Goal: Task Accomplishment & Management: Manage account settings

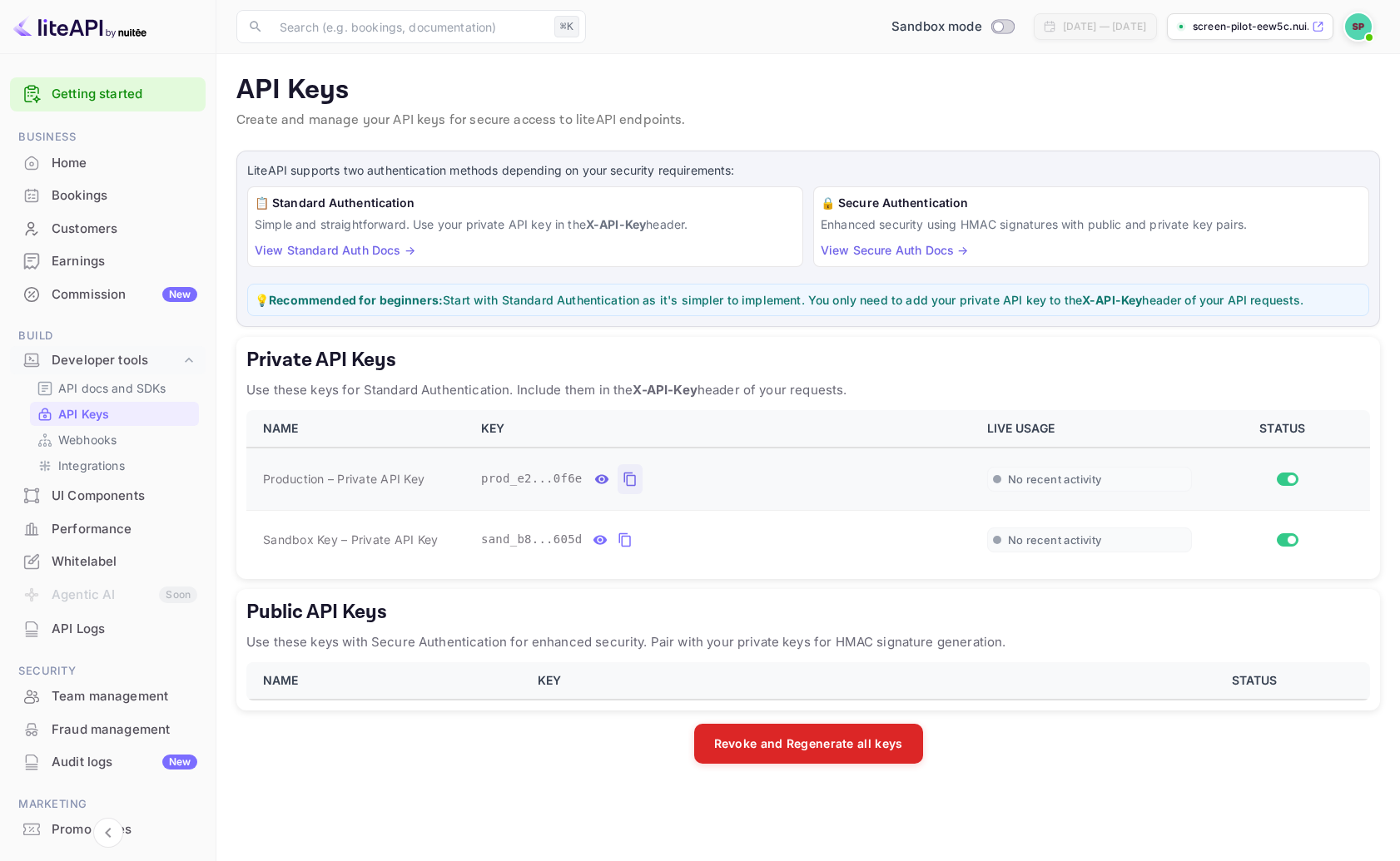
click at [630, 480] on icon "private api keys table" at bounding box center [630, 479] width 15 height 20
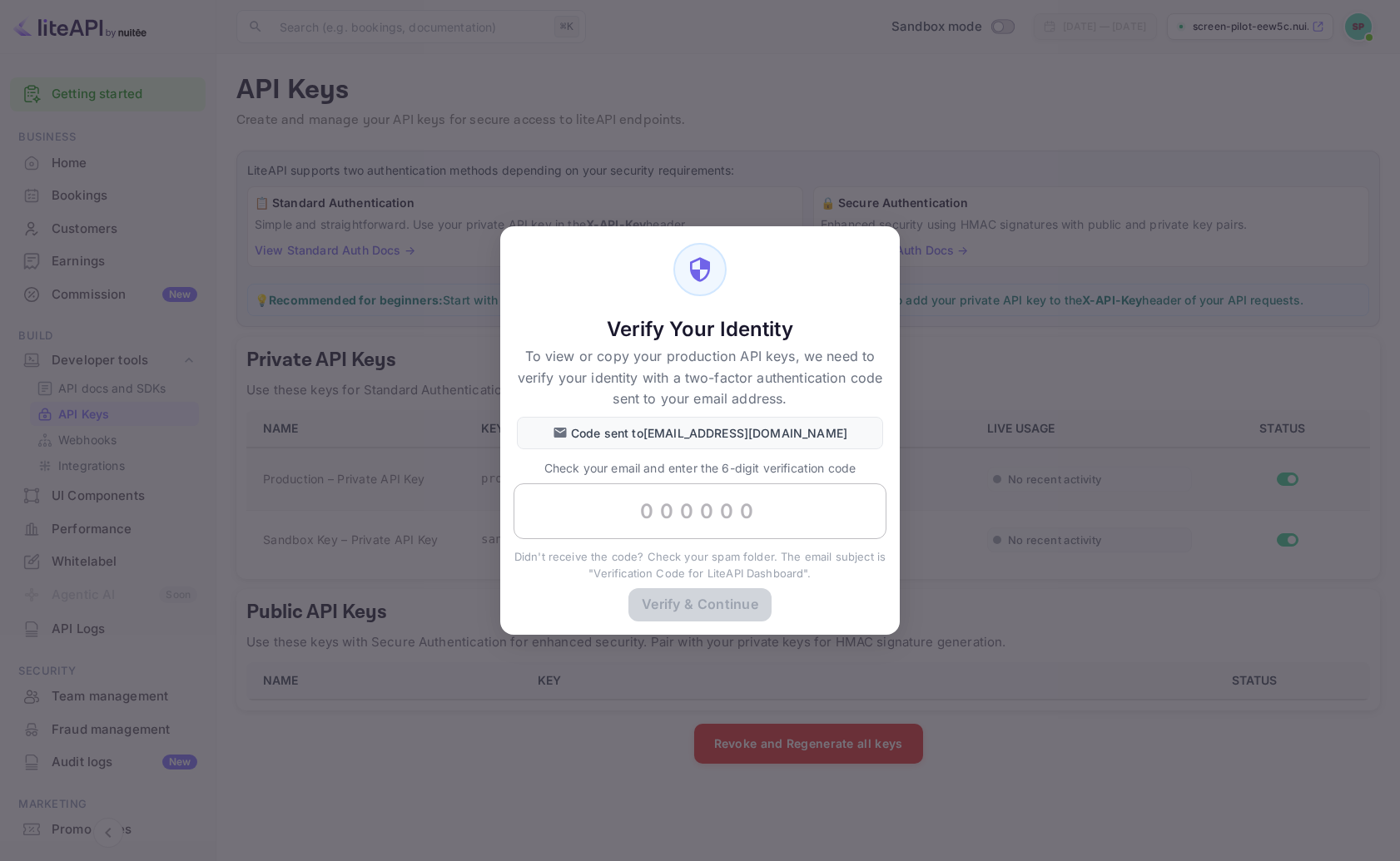
click at [722, 511] on input "text" at bounding box center [699, 511] width 372 height 56
paste input "844584"
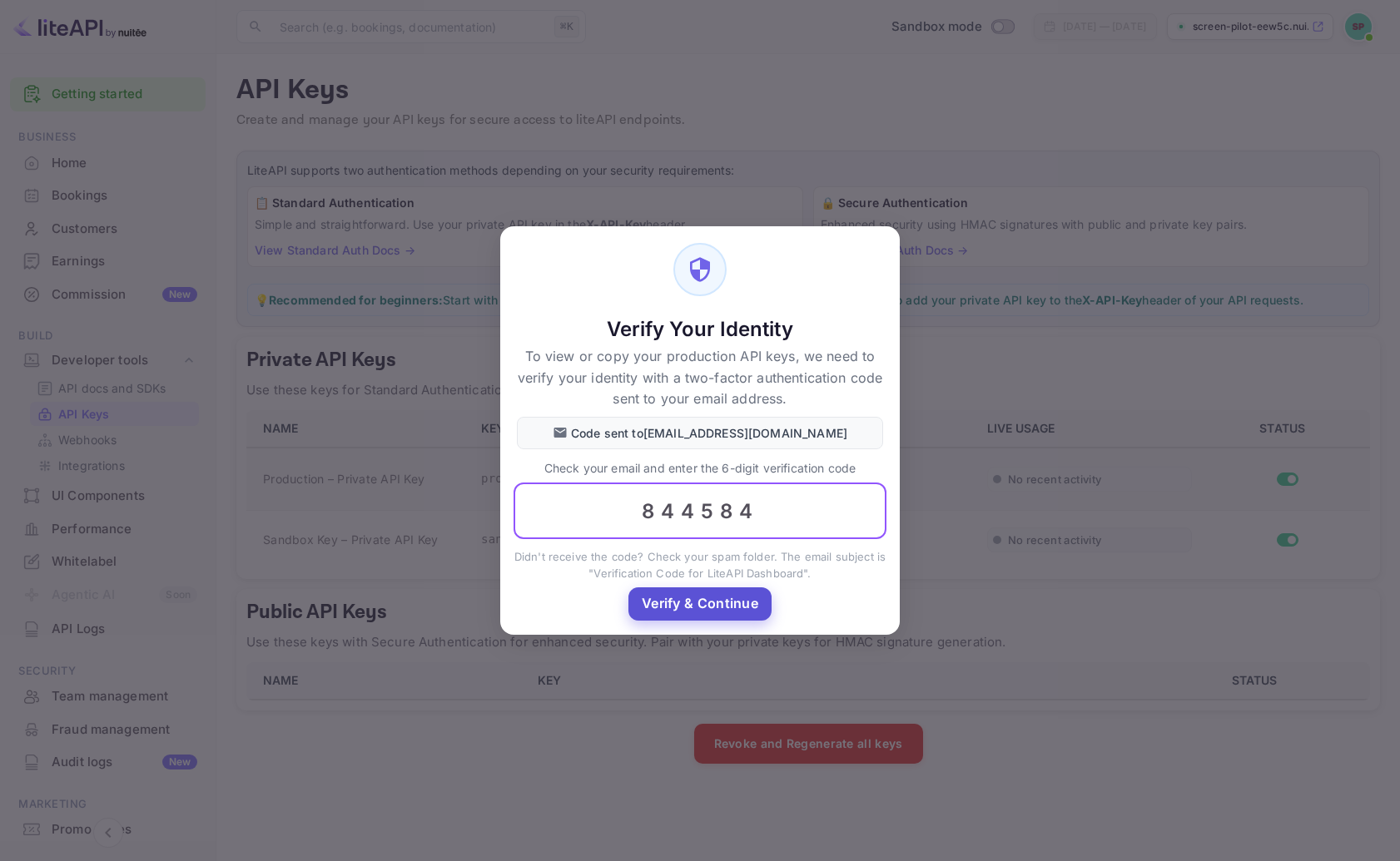
type input "844584"
click at [710, 602] on button "Verify & Continue" at bounding box center [700, 603] width 144 height 33
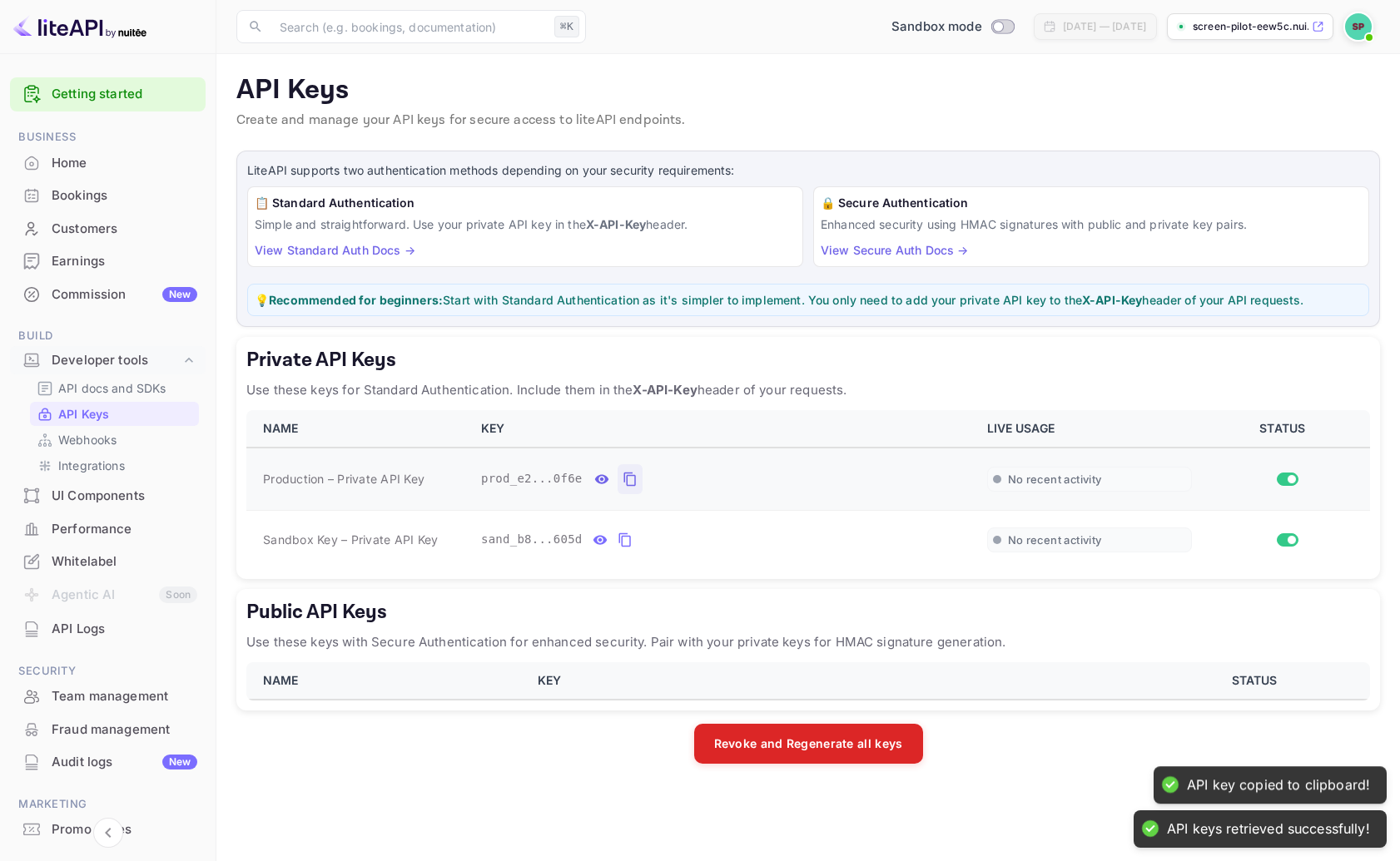
click at [634, 481] on icon "private api keys table" at bounding box center [629, 480] width 11 height 14
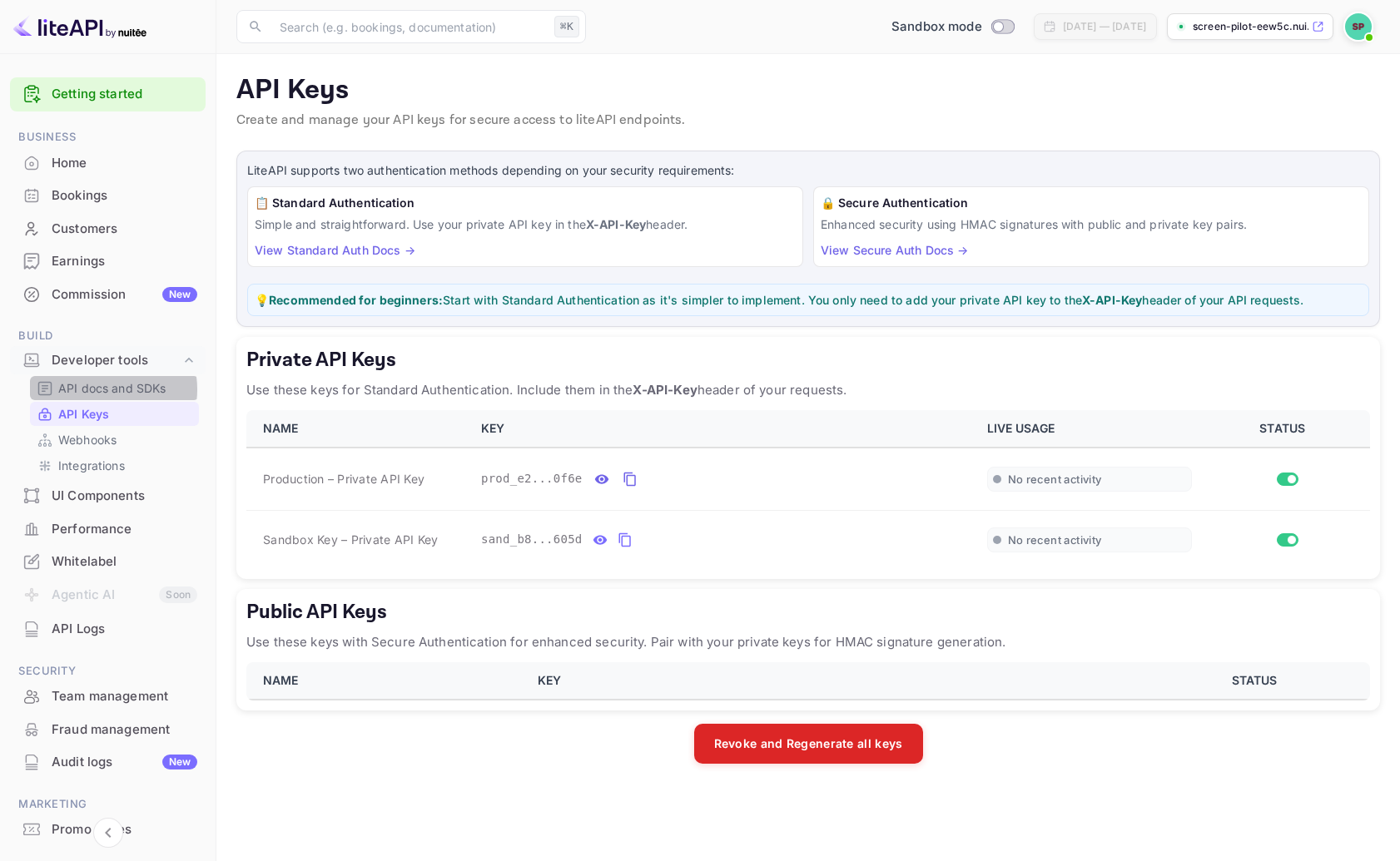
click at [104, 389] on p "API docs and SDKs" at bounding box center [112, 388] width 108 height 18
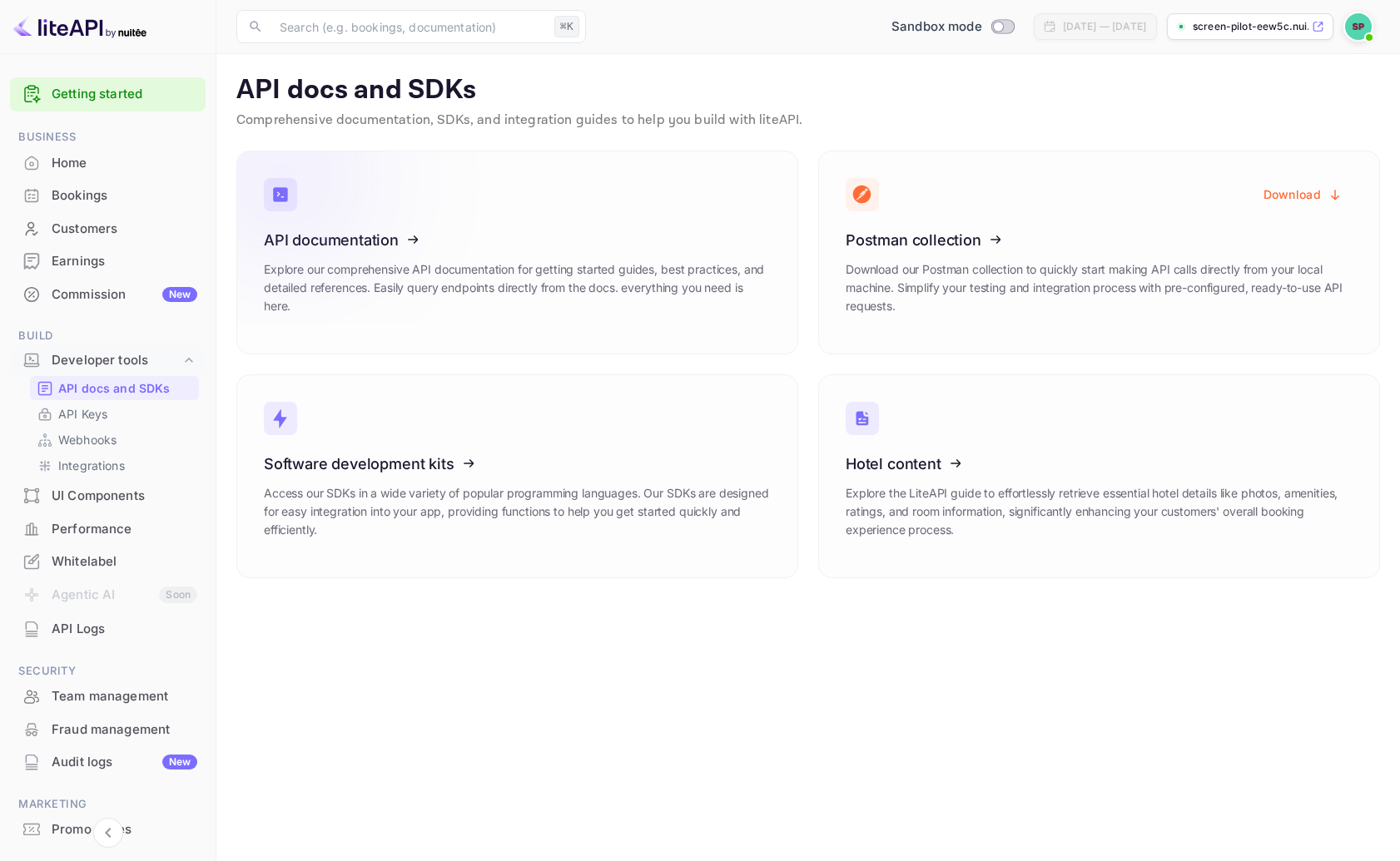
click at [358, 218] on icon at bounding box center [366, 237] width 259 height 172
